Goal: Connect with others: Connect with other users

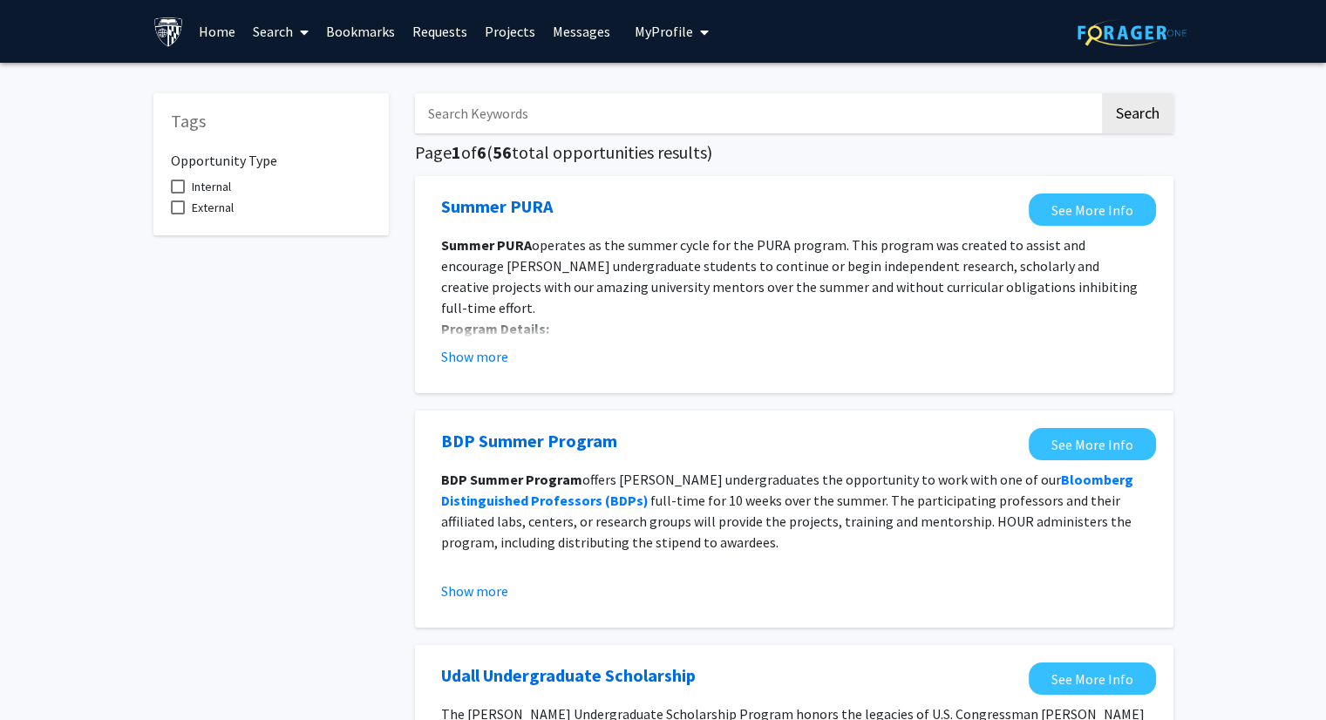
click at [659, 27] on span "My Profile" at bounding box center [664, 31] width 58 height 17
click at [711, 88] on span "[PERSON_NAME]" at bounding box center [742, 80] width 105 height 19
click at [231, 26] on link "Home" at bounding box center [217, 31] width 54 height 61
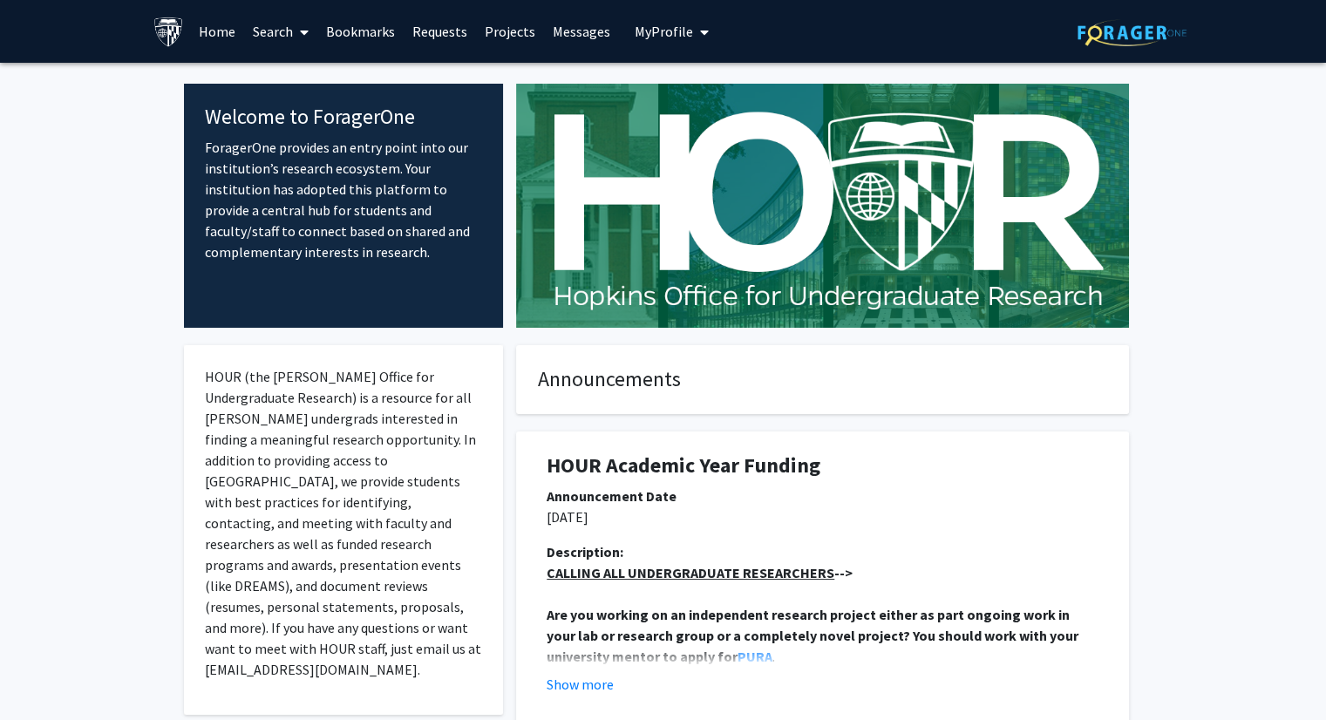
click at [279, 27] on link "Search" at bounding box center [280, 31] width 73 height 61
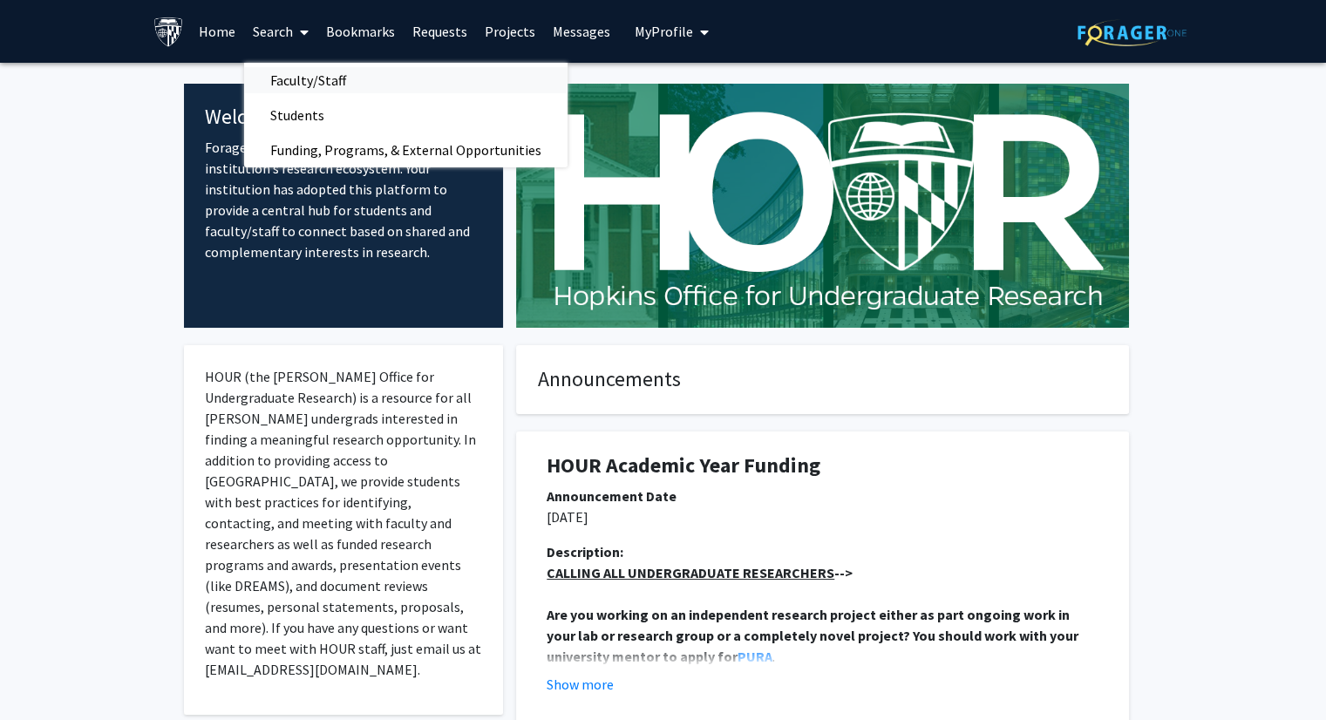
click at [330, 79] on span "Faculty/Staff" at bounding box center [308, 80] width 128 height 35
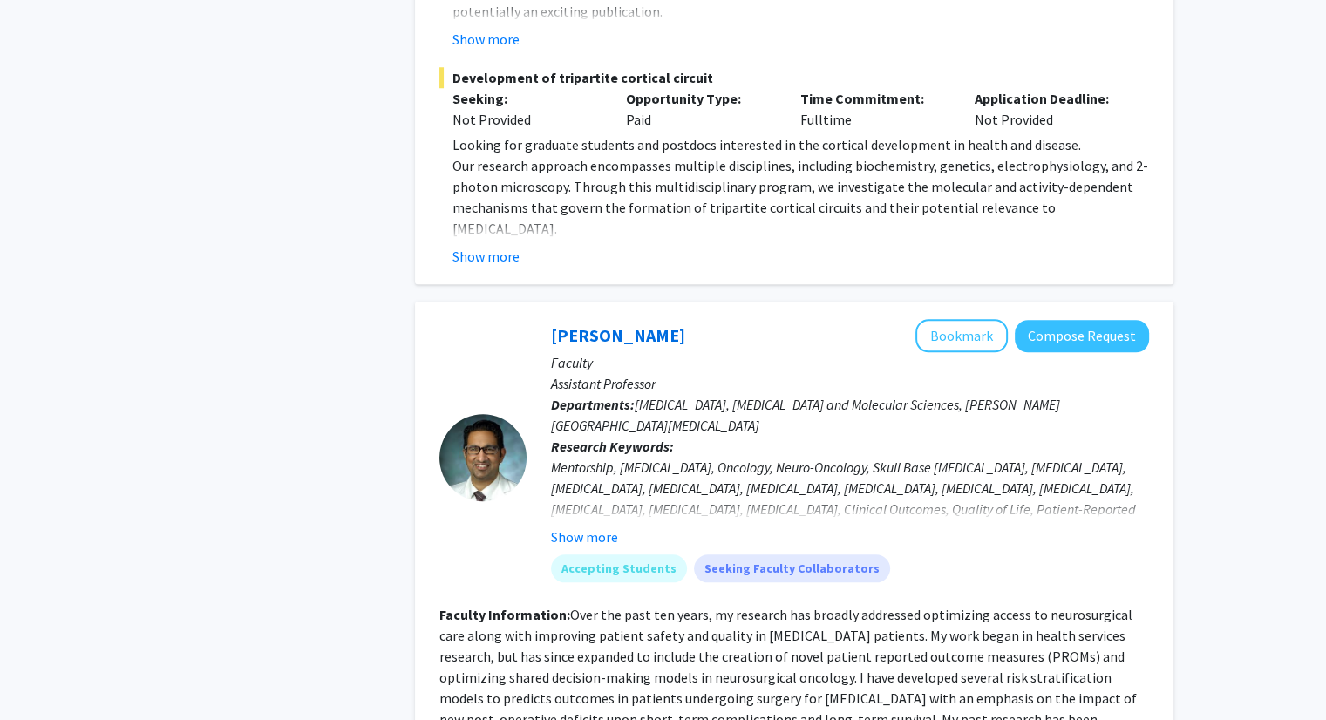
scroll to position [1615, 0]
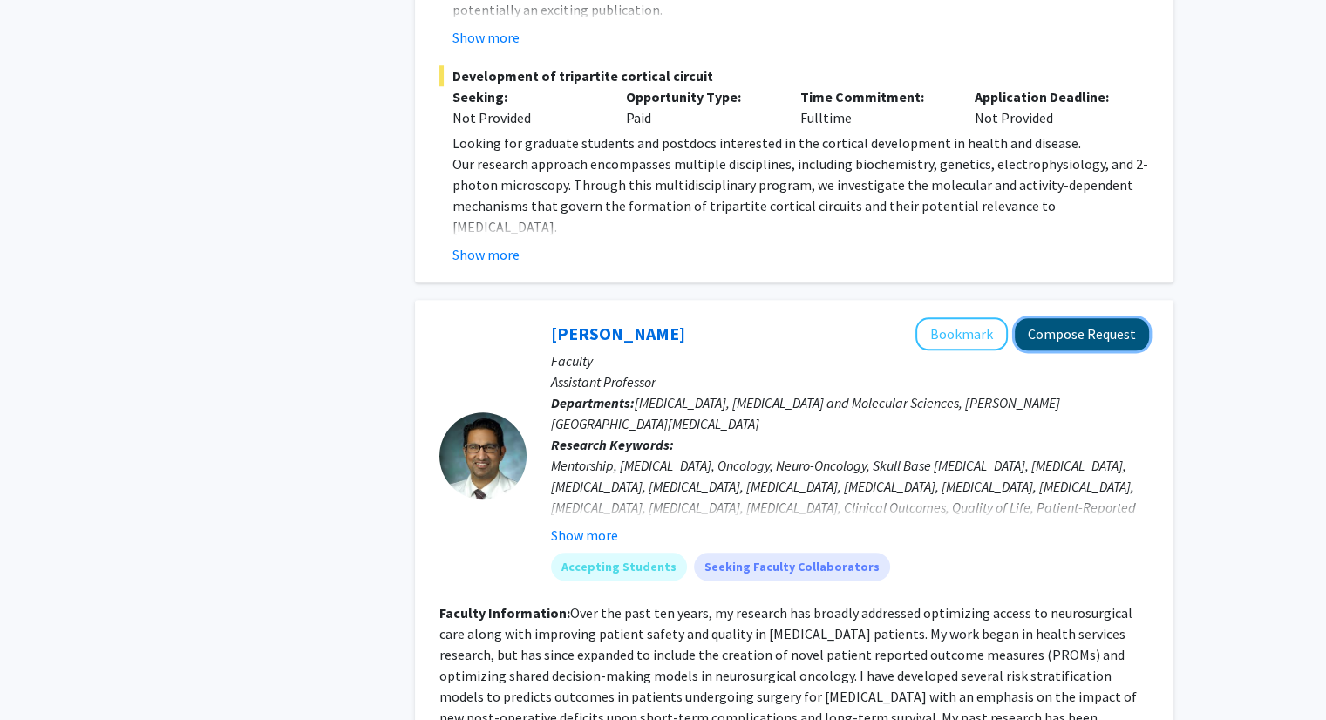
click at [1078, 318] on button "Compose Request" at bounding box center [1082, 334] width 134 height 32
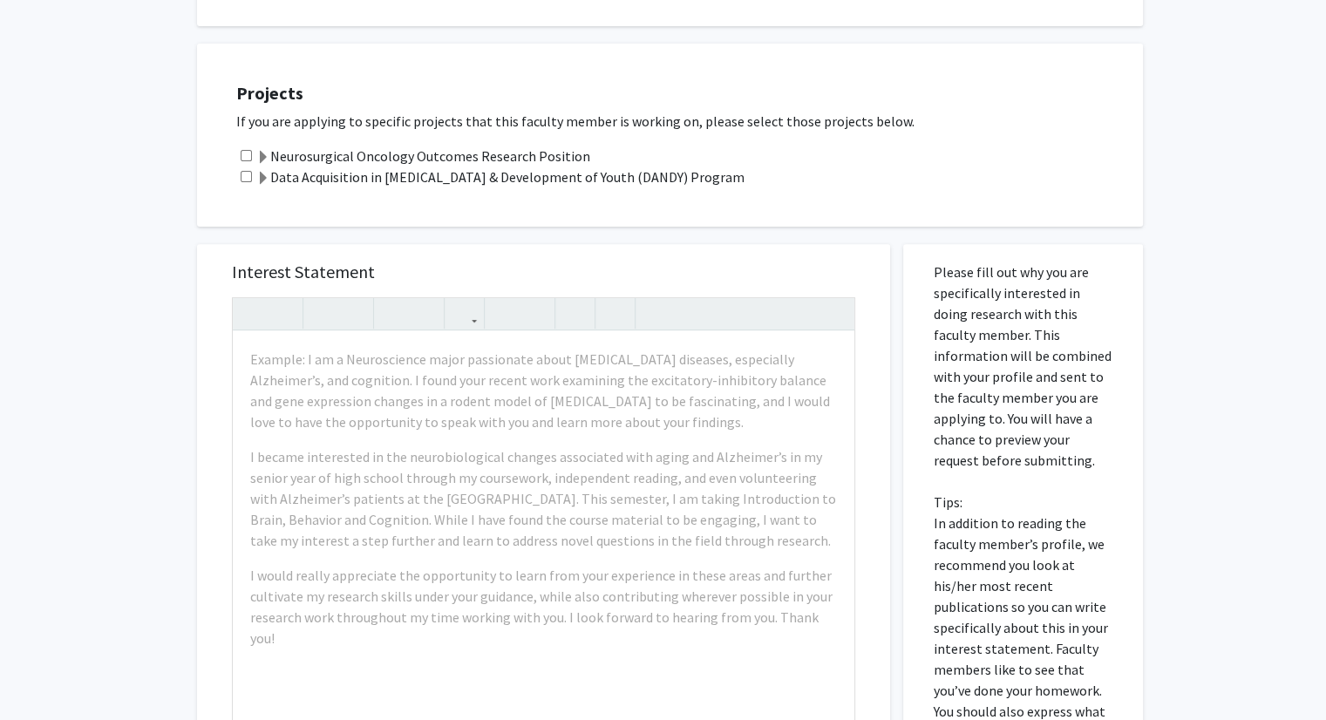
scroll to position [595, 0]
